Goal: Information Seeking & Learning: Learn about a topic

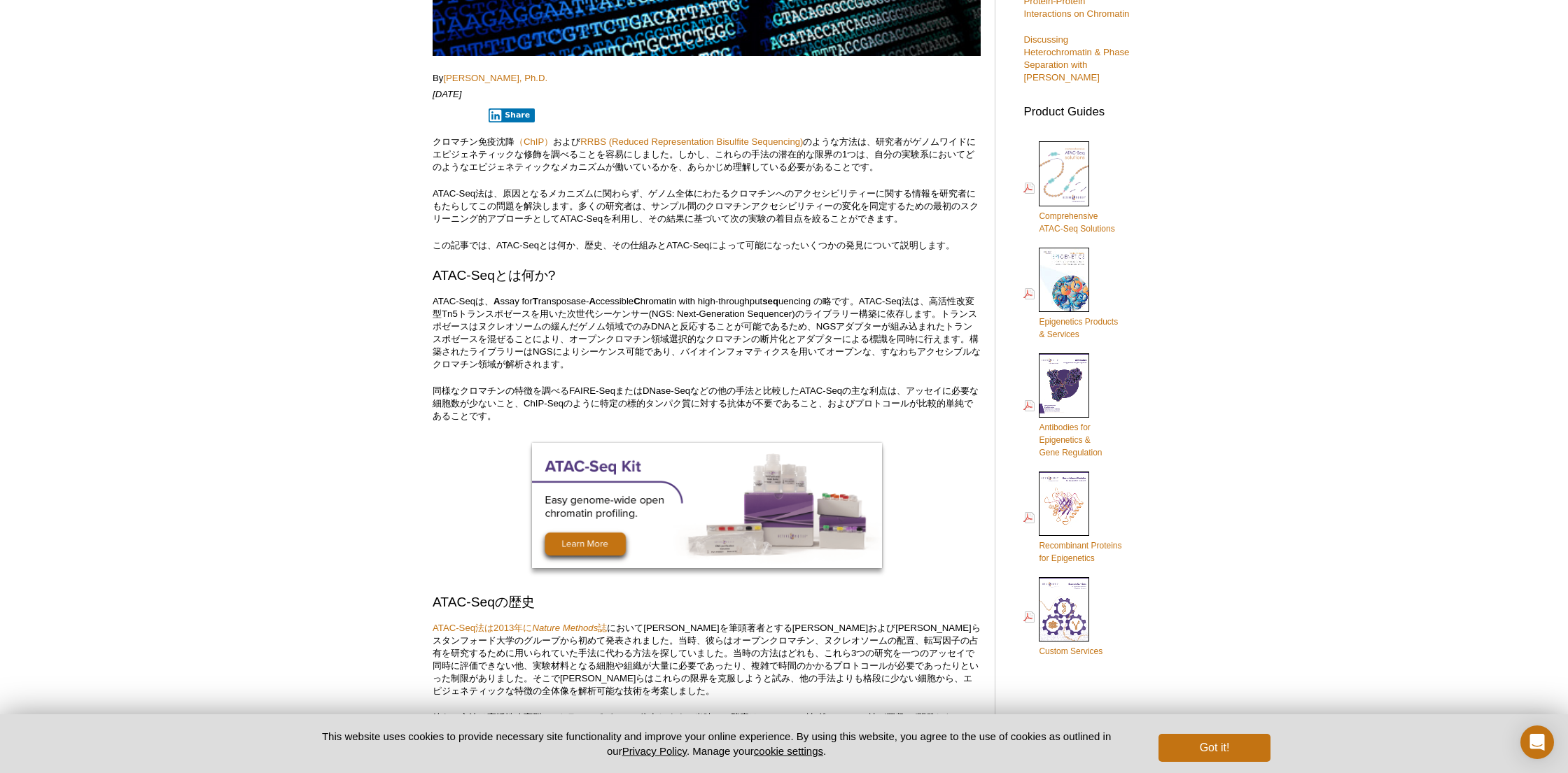
scroll to position [409, 0]
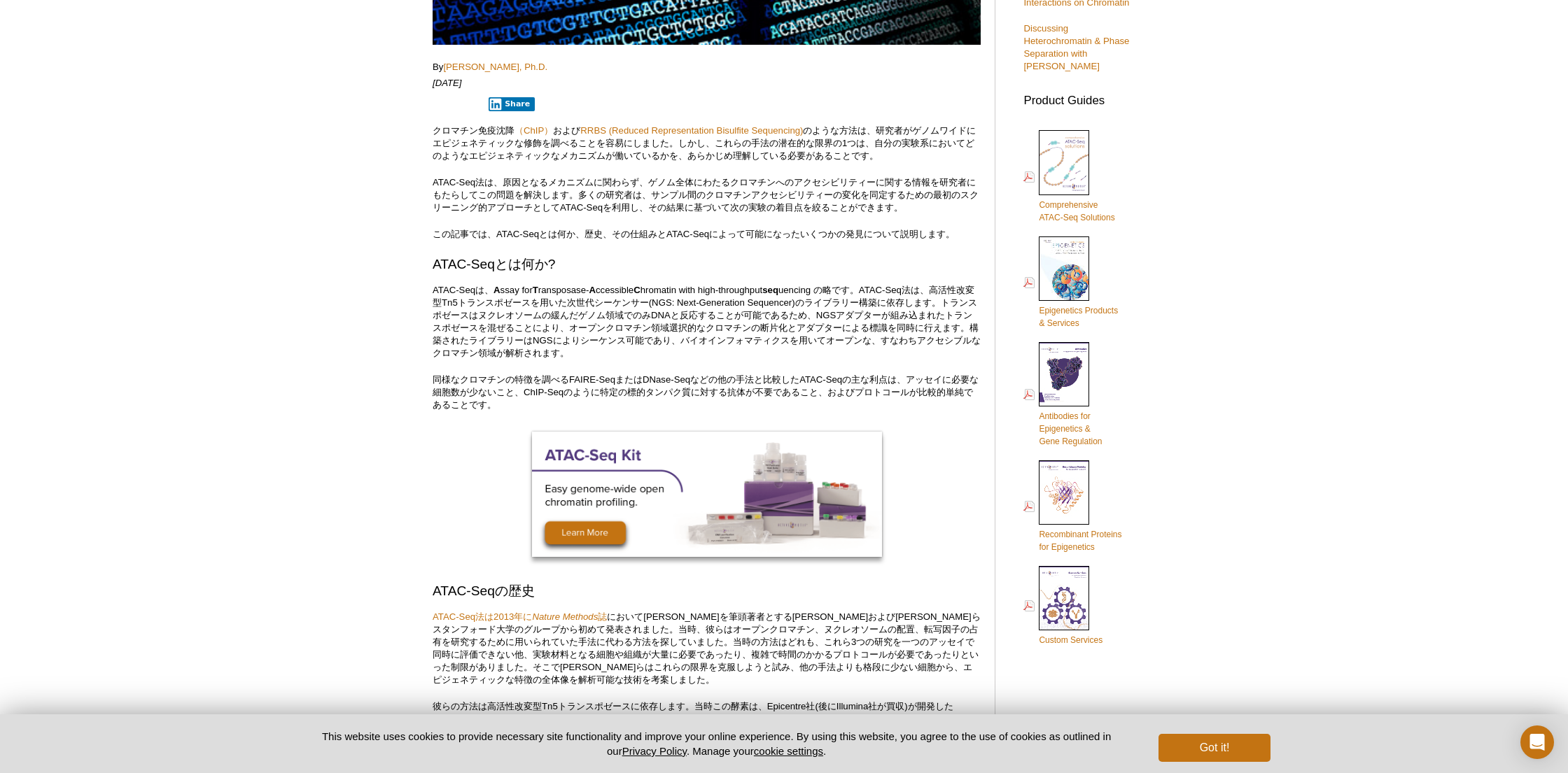
click at [540, 233] on p "この記事では、ATAC-Seqとは何か、歴史、その仕組みとATAC-Seqによって可能になったいくつかの発見について説明します。" at bounding box center [707, 234] width 548 height 12
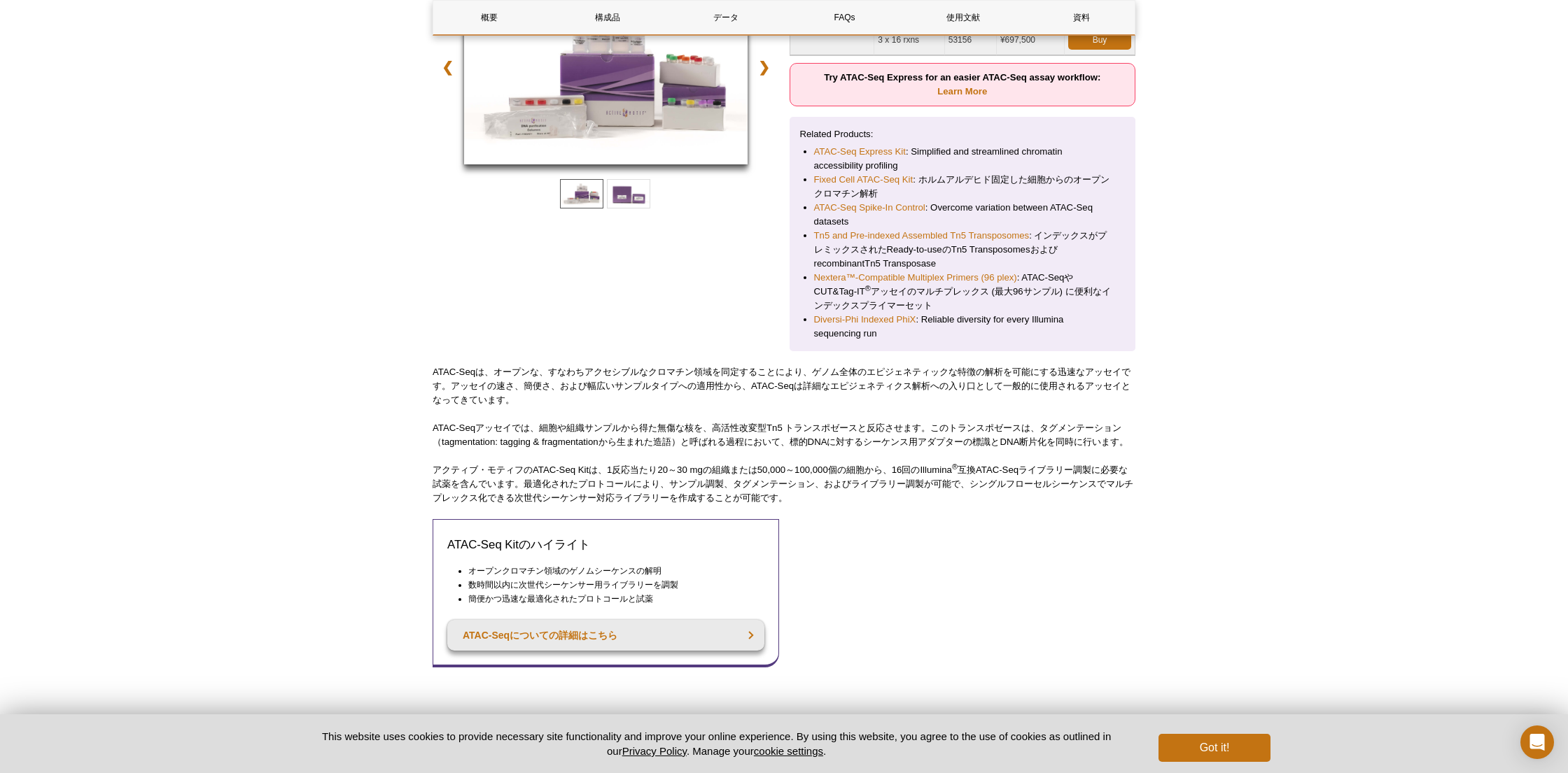
scroll to position [266, 0]
